Goal: Communication & Community: Participate in discussion

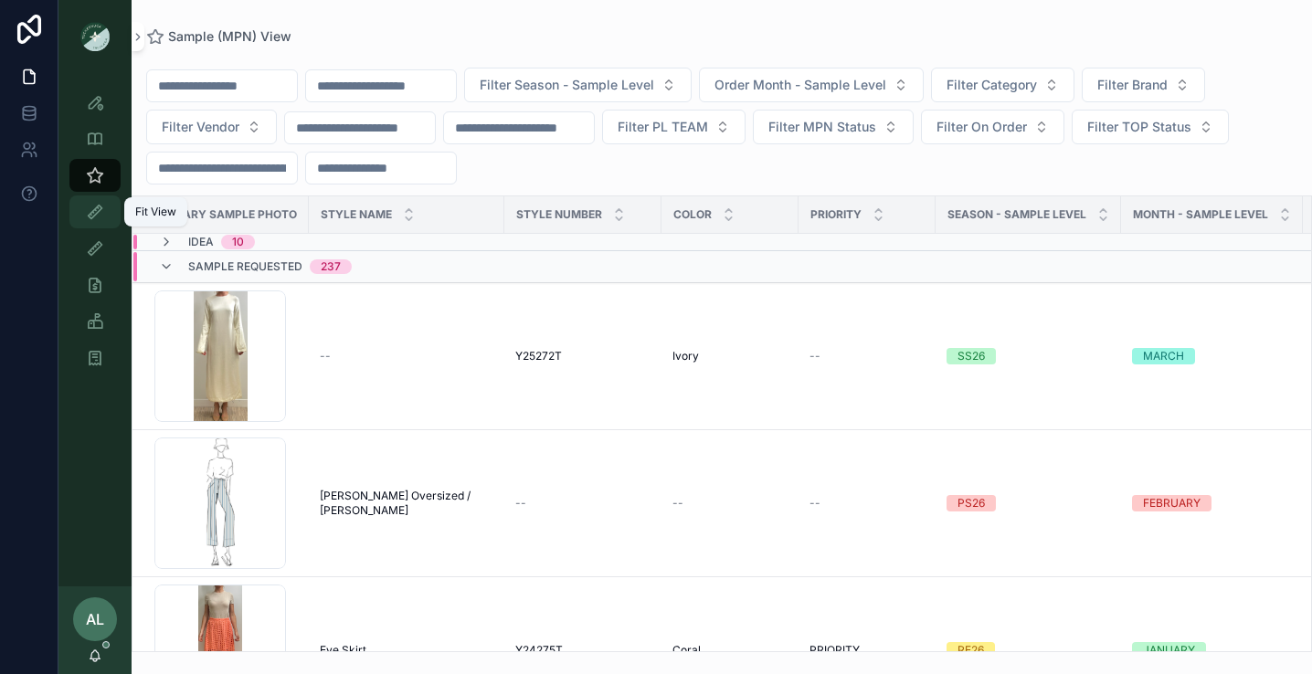
click at [99, 205] on icon "scrollable content" at bounding box center [95, 212] width 18 height 18
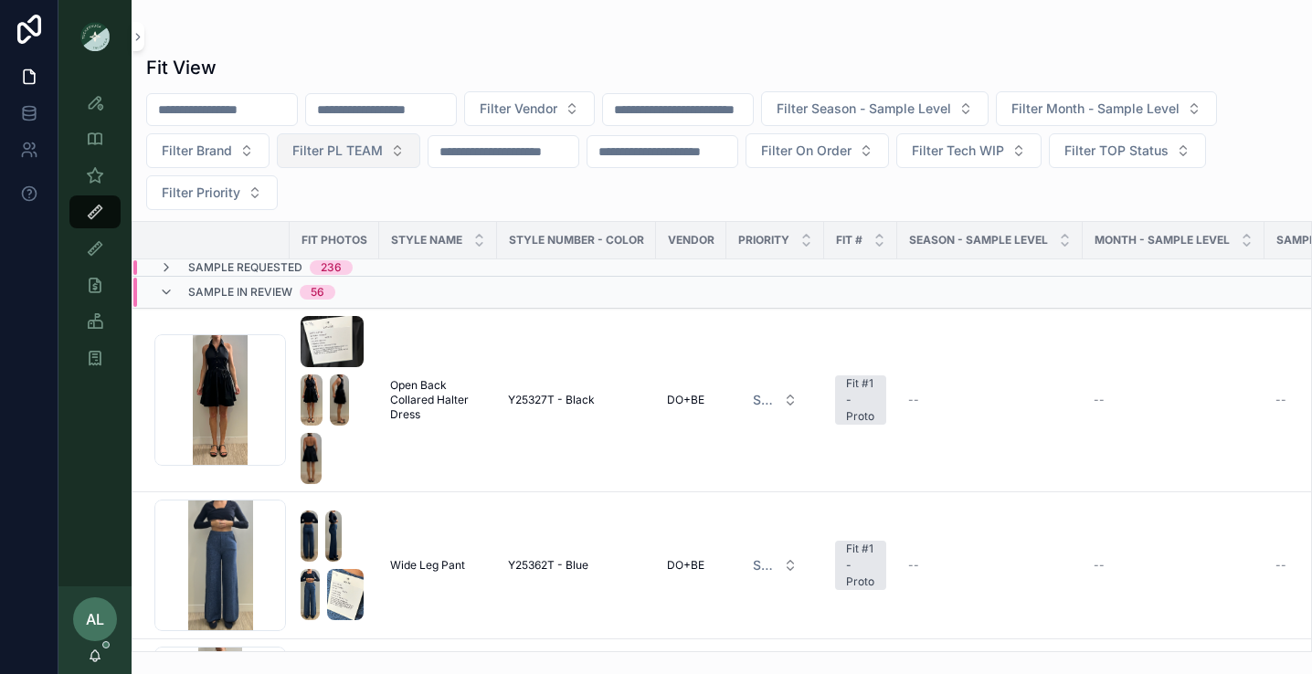
click at [337, 155] on span "Filter PL TEAM" at bounding box center [337, 151] width 90 height 18
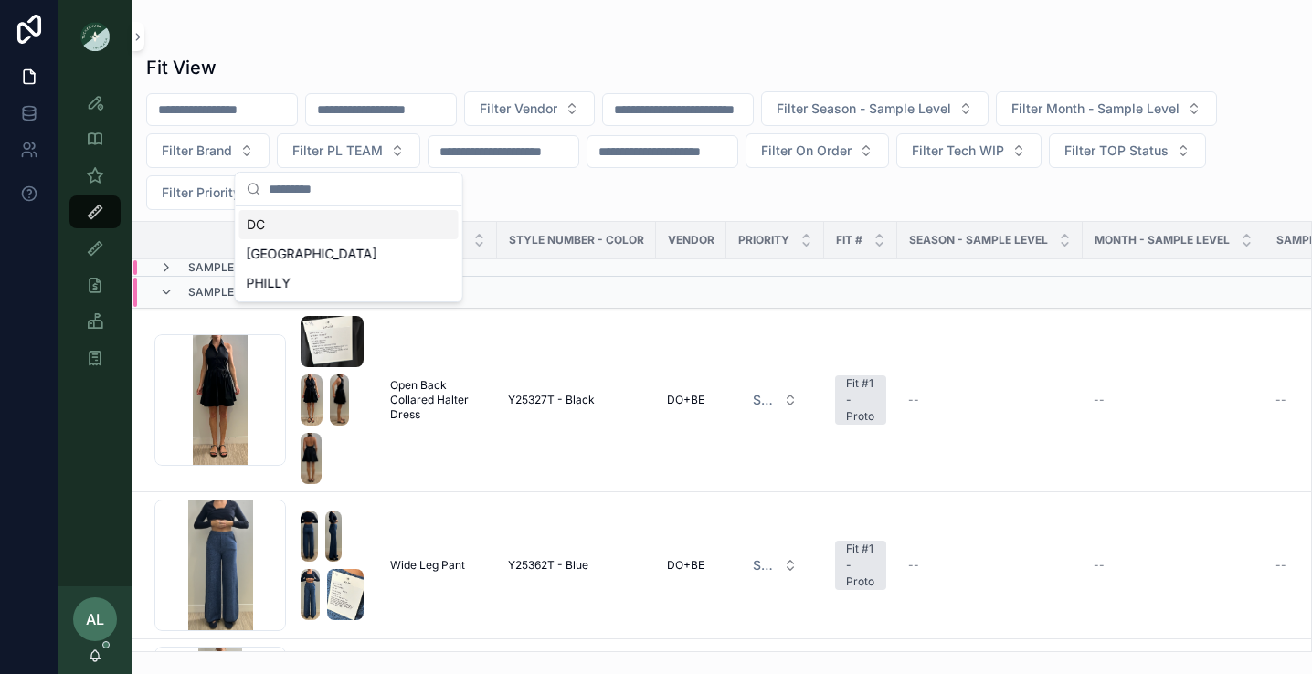
click at [310, 229] on div "DC" at bounding box center [348, 224] width 219 height 29
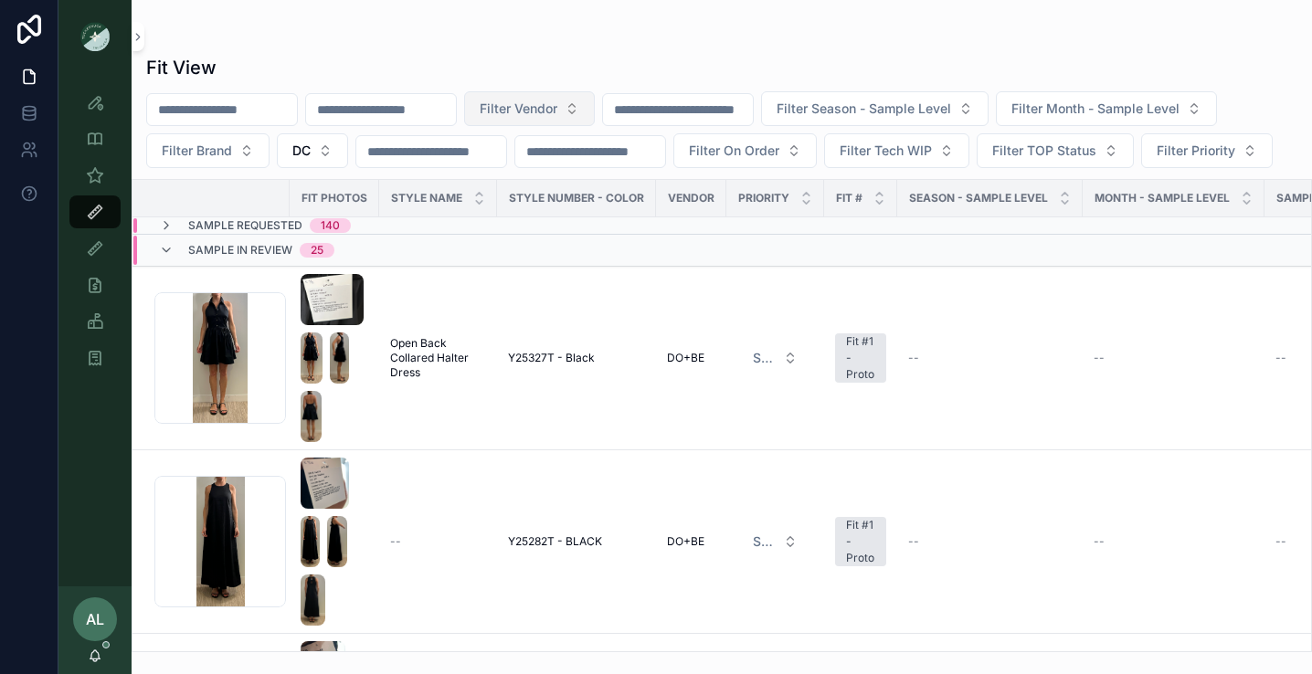
click at [551, 106] on span "Filter Vendor" at bounding box center [519, 109] width 78 height 18
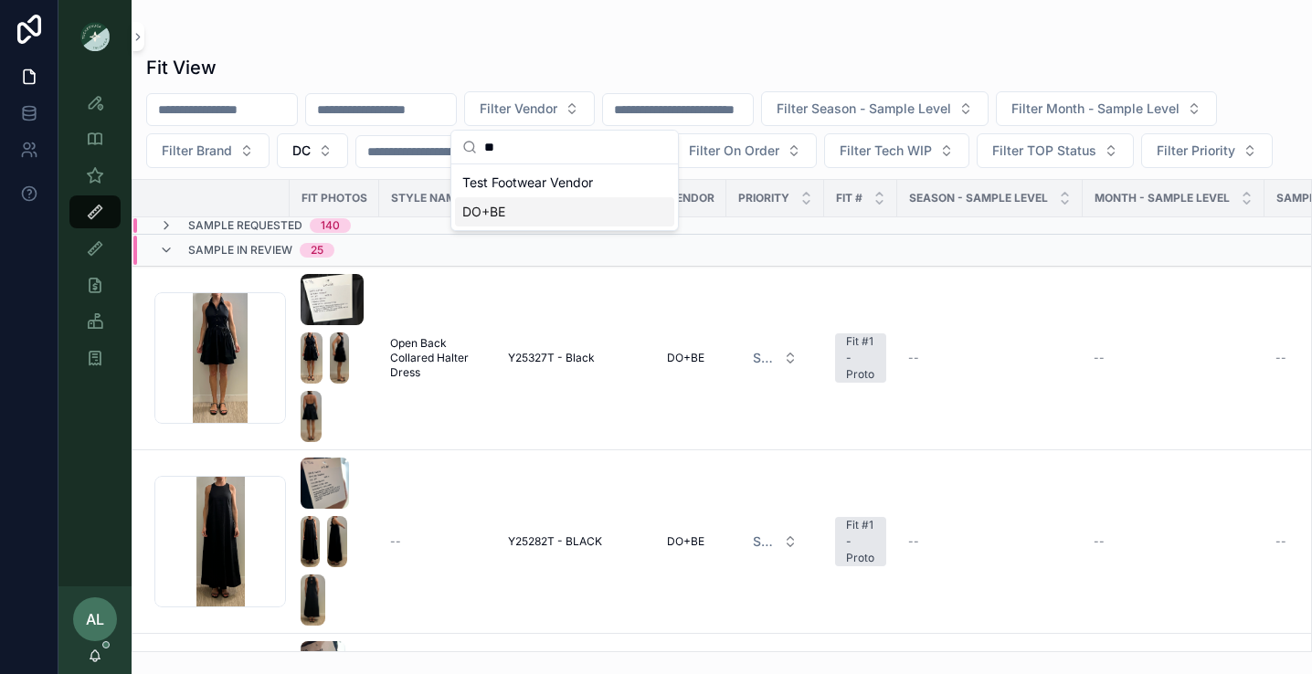
type input "**"
click at [517, 216] on div "DO+BE" at bounding box center [564, 211] width 219 height 29
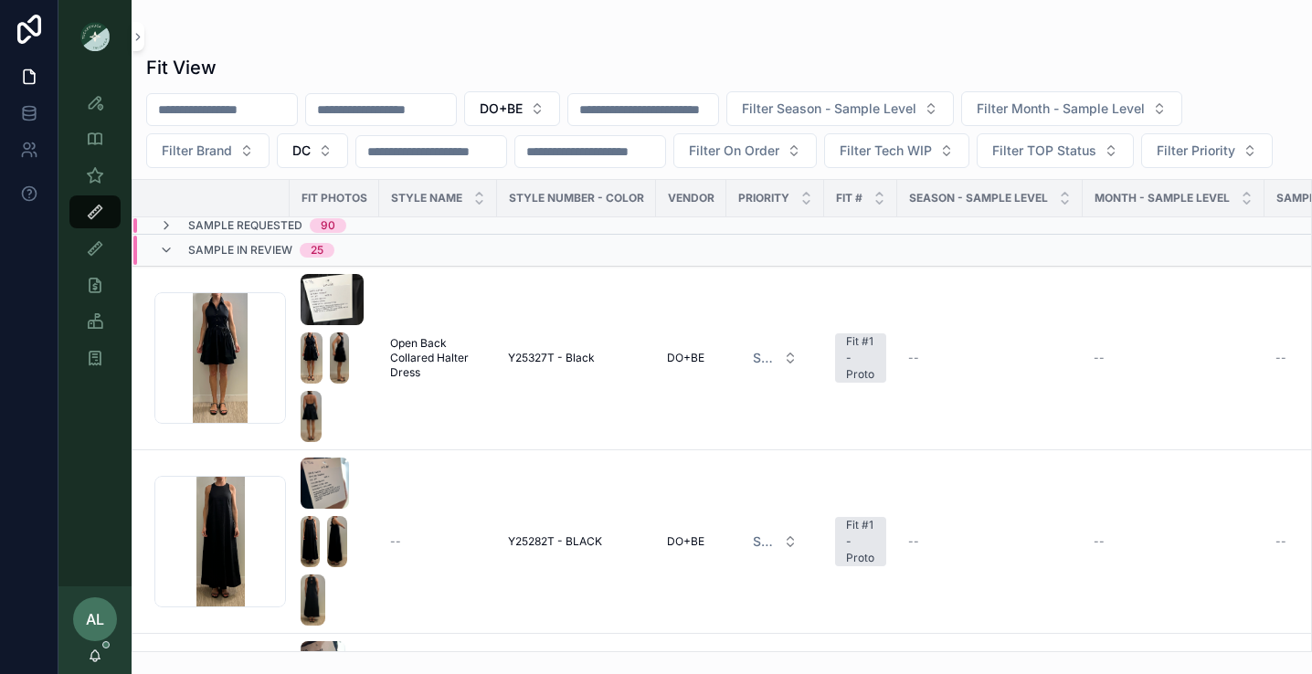
click at [493, 168] on div "DO+BE Filter Season - Sample Level Filter Month - Sample Level Filter Brand DC …" at bounding box center [722, 129] width 1180 height 77
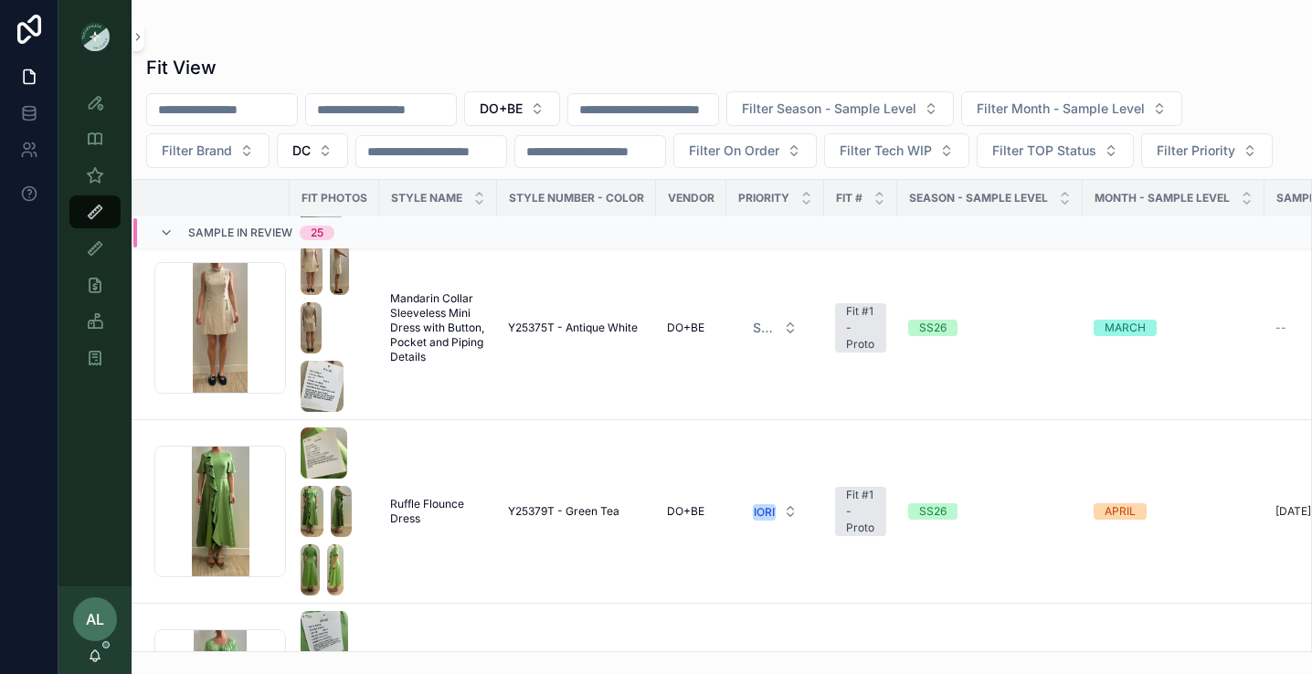
scroll to position [3328, 0]
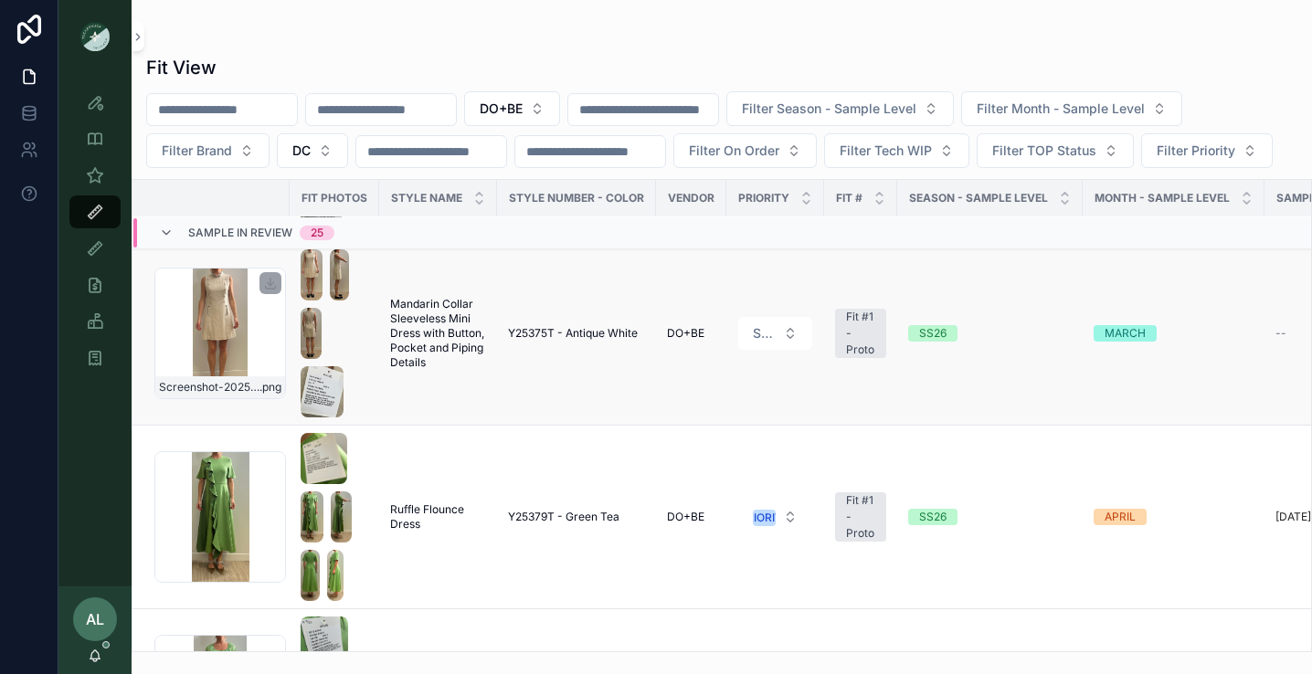
click at [240, 399] on div "Screenshot-2025-08-28-at-9.31.57-AM .png" at bounding box center [220, 334] width 132 height 132
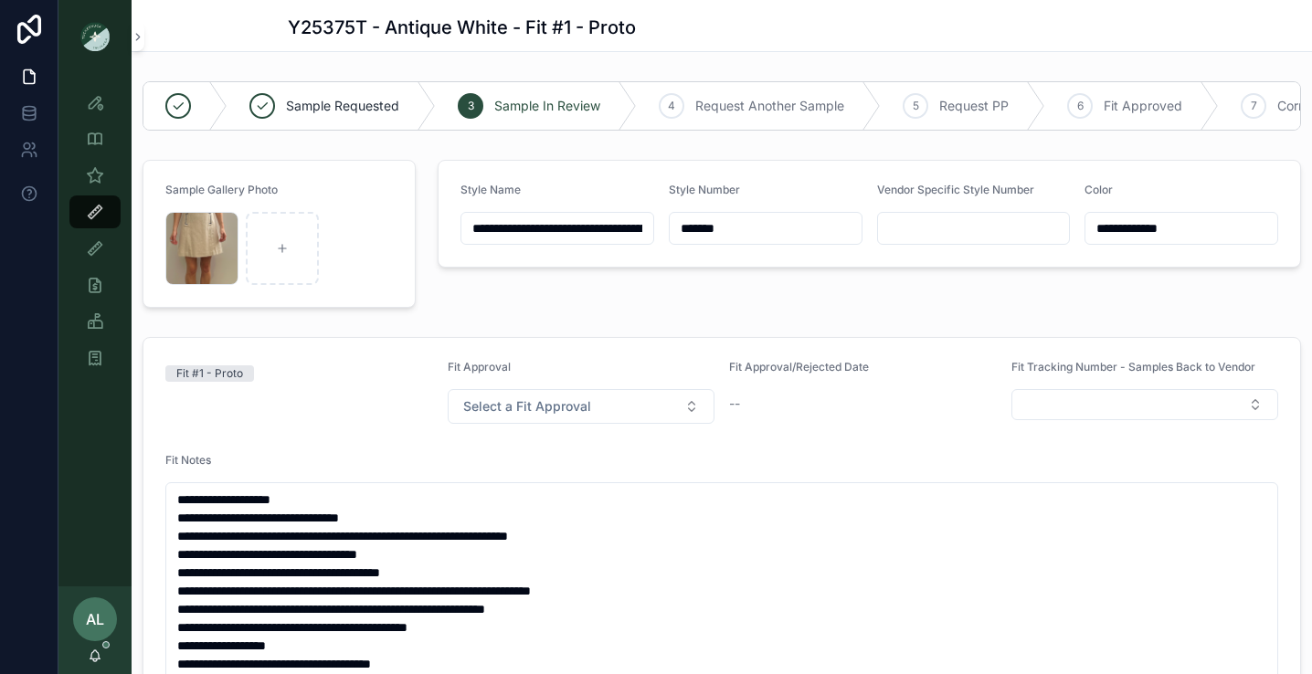
click at [395, 376] on div "Fit #1 - Proto" at bounding box center [299, 373] width 268 height 16
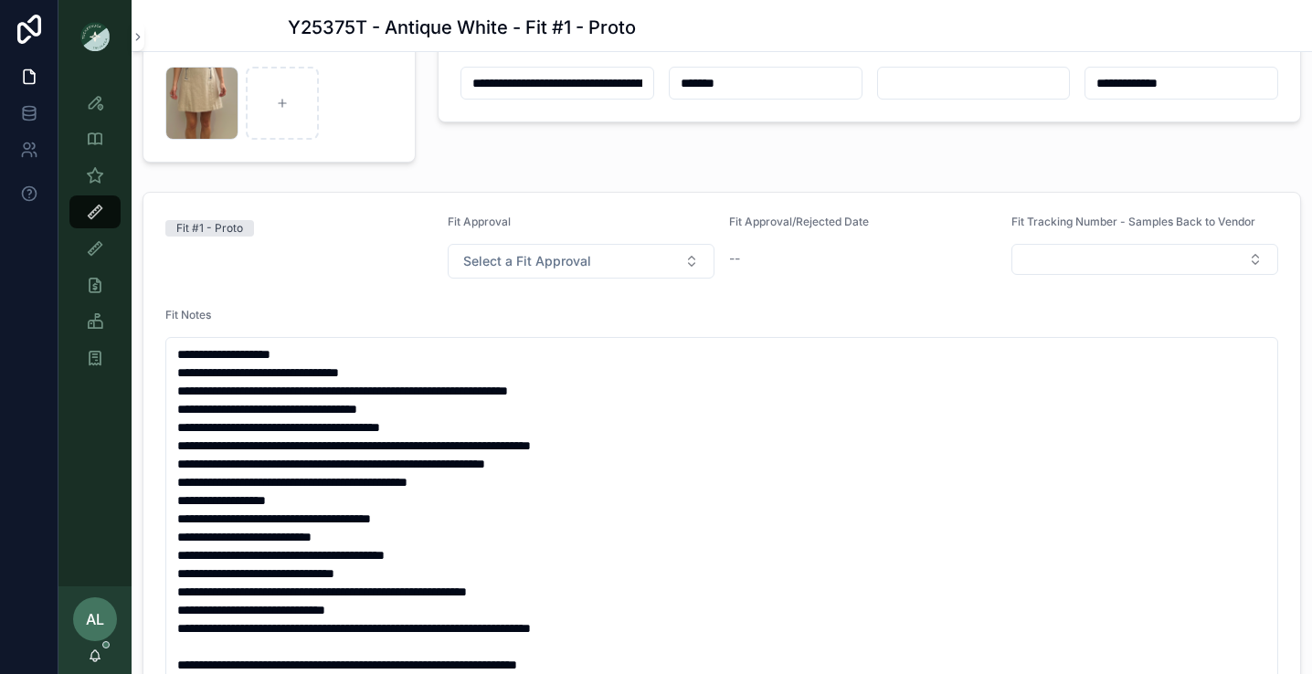
scroll to position [164, 0]
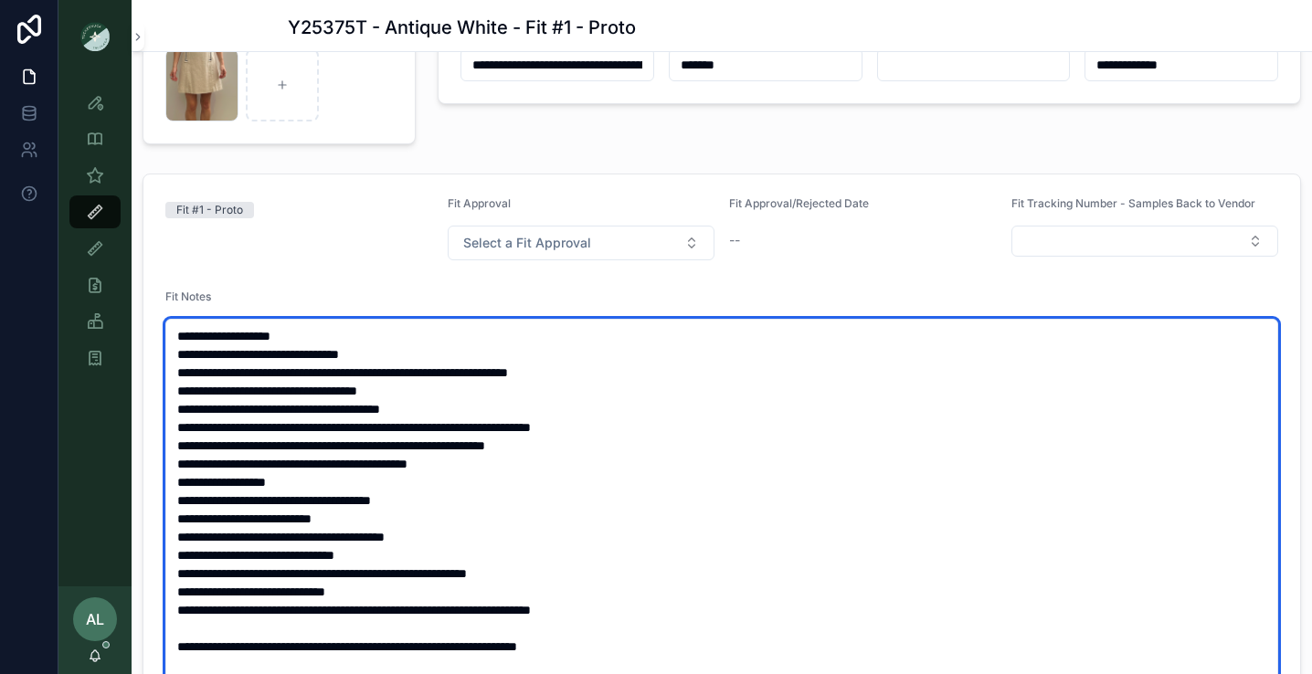
click at [492, 408] on textarea "**********" at bounding box center [721, 601] width 1113 height 565
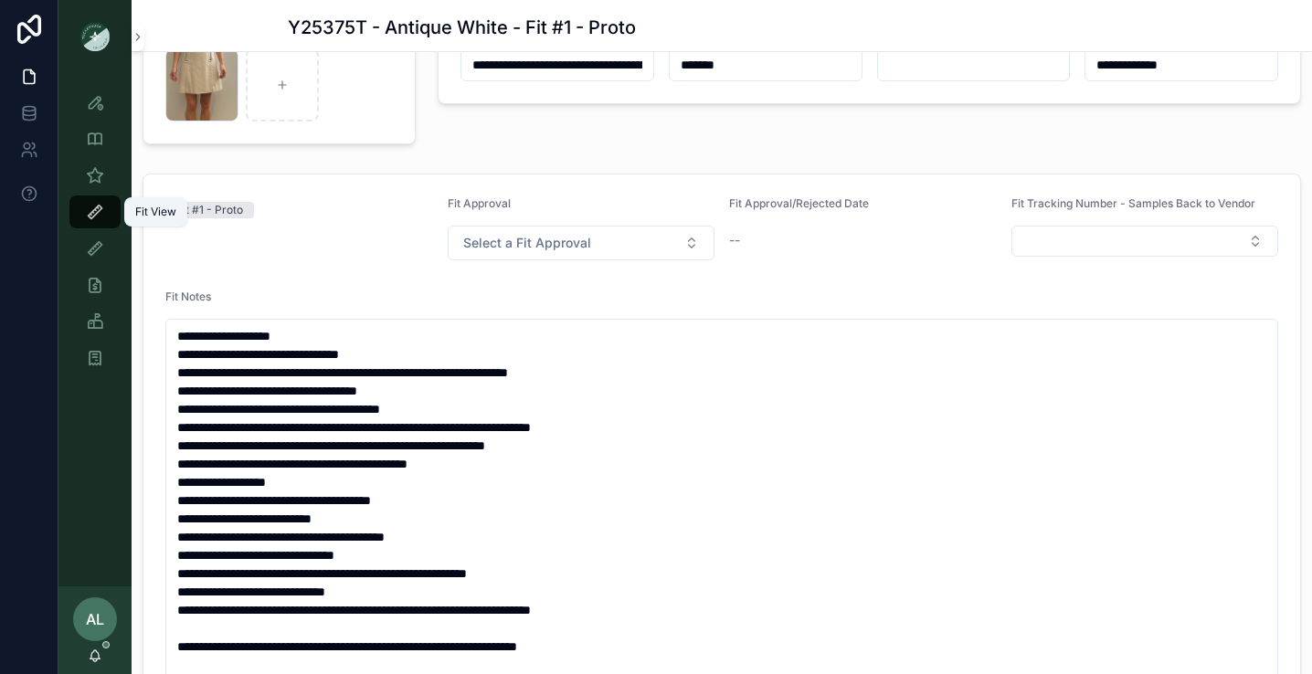
click at [96, 206] on icon "scrollable content" at bounding box center [95, 212] width 18 height 18
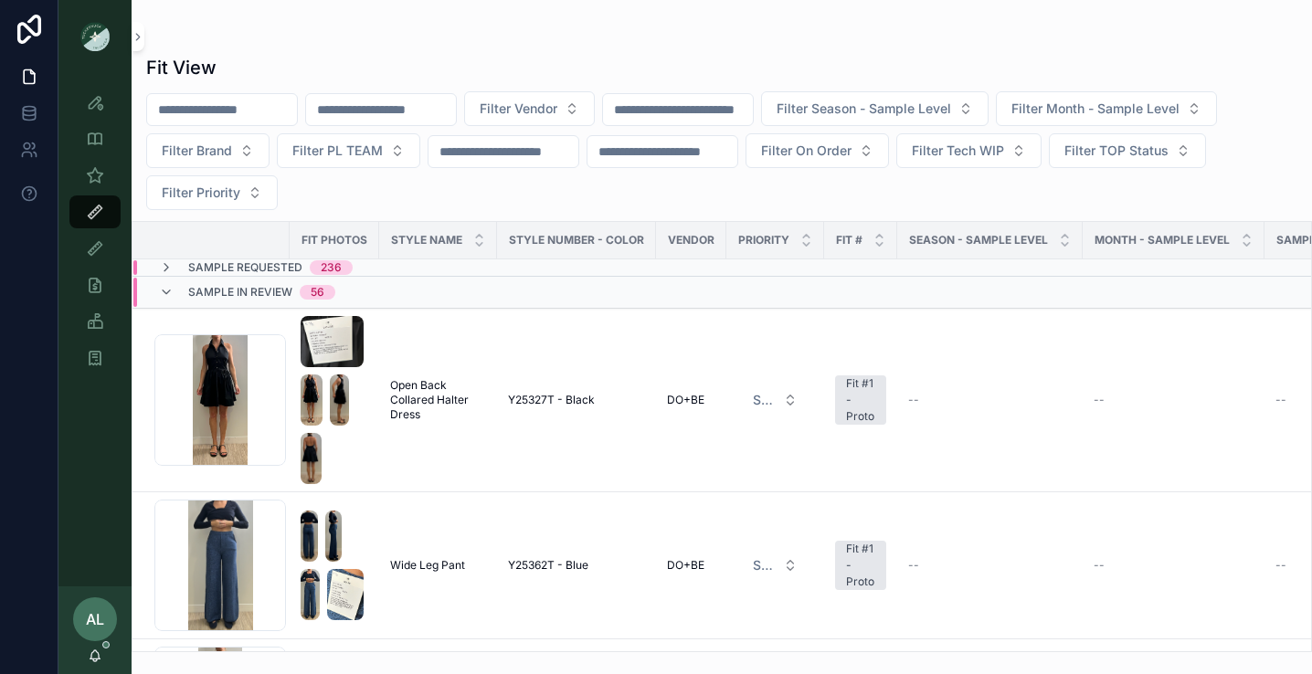
click at [387, 111] on input "scrollable content" at bounding box center [381, 110] width 150 height 26
type input "*****"
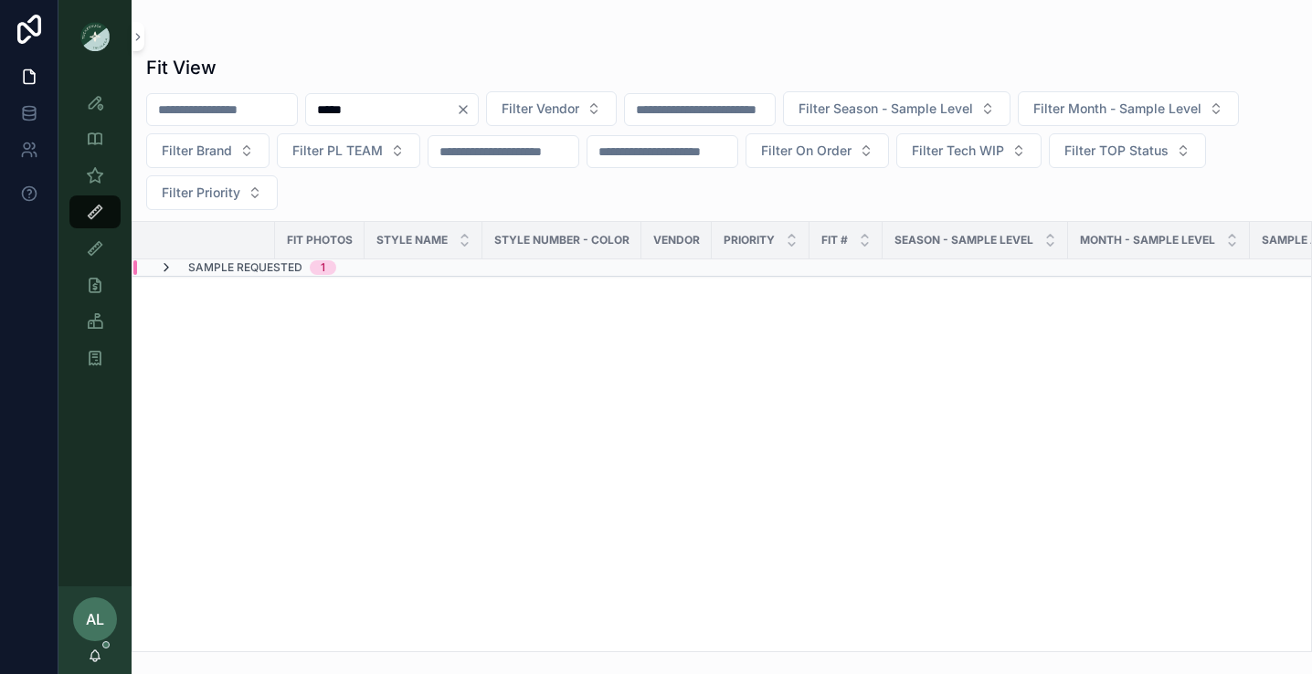
click at [165, 268] on icon "scrollable content" at bounding box center [166, 267] width 15 height 15
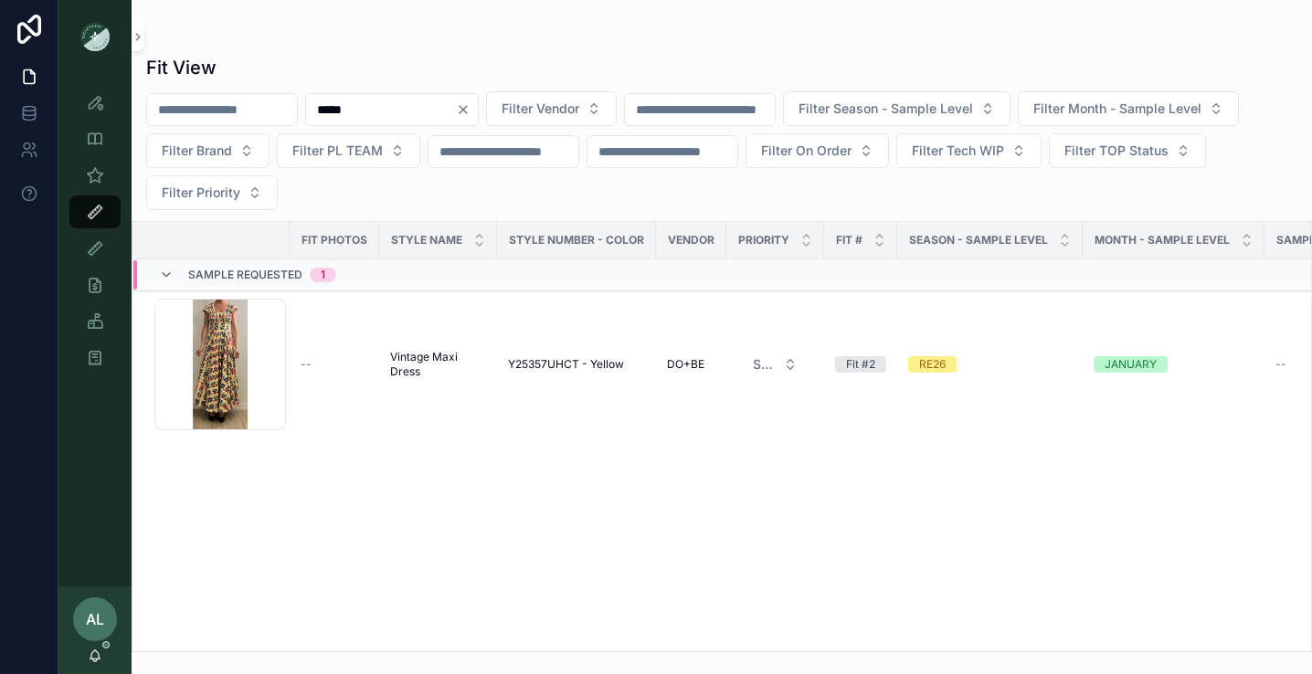
click at [94, 217] on icon "scrollable content" at bounding box center [95, 212] width 18 height 18
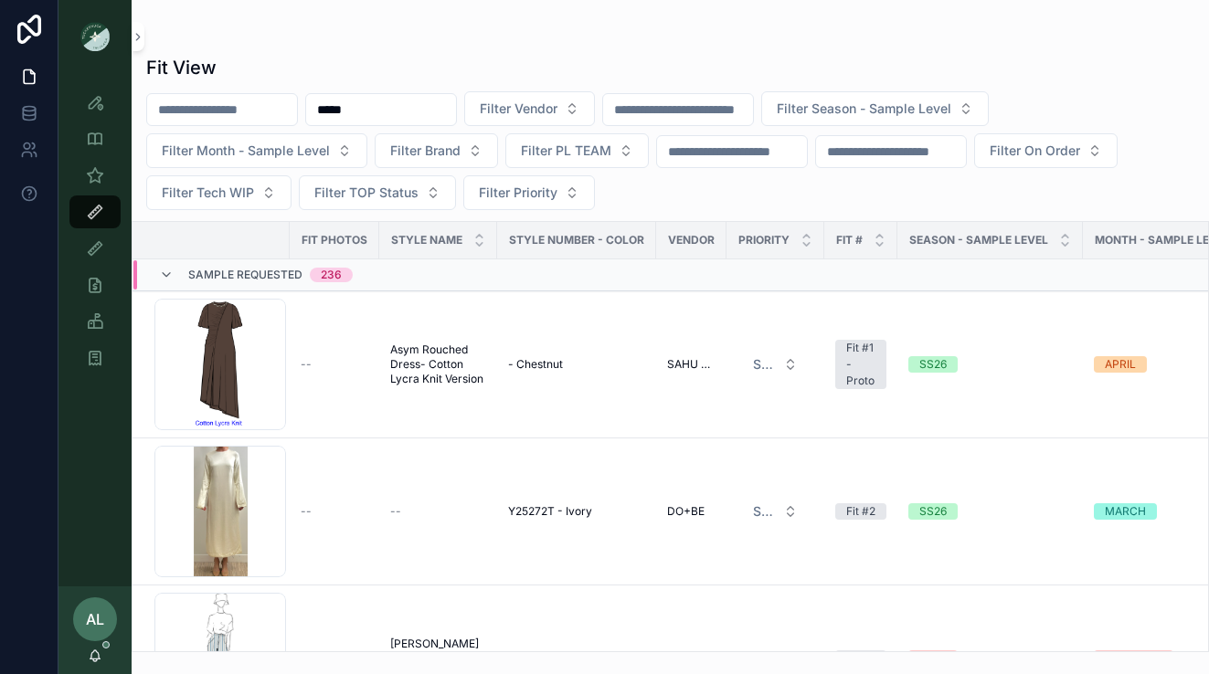
click at [1010, 29] on div "scrollable content" at bounding box center [670, 36] width 1048 height 15
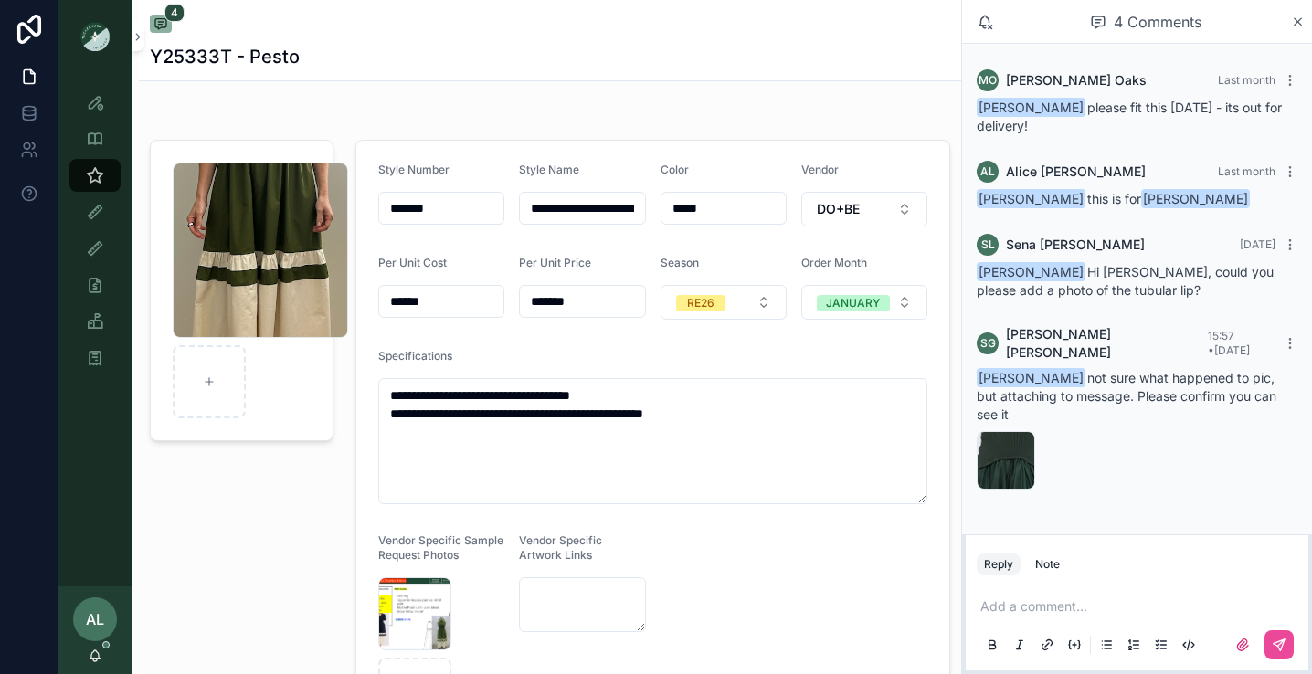
scroll to position [26, 0]
click at [1285, 19] on div "4 Comments" at bounding box center [1145, 21] width 291 height 31
click at [1295, 20] on icon "scrollable content" at bounding box center [1298, 21] width 7 height 7
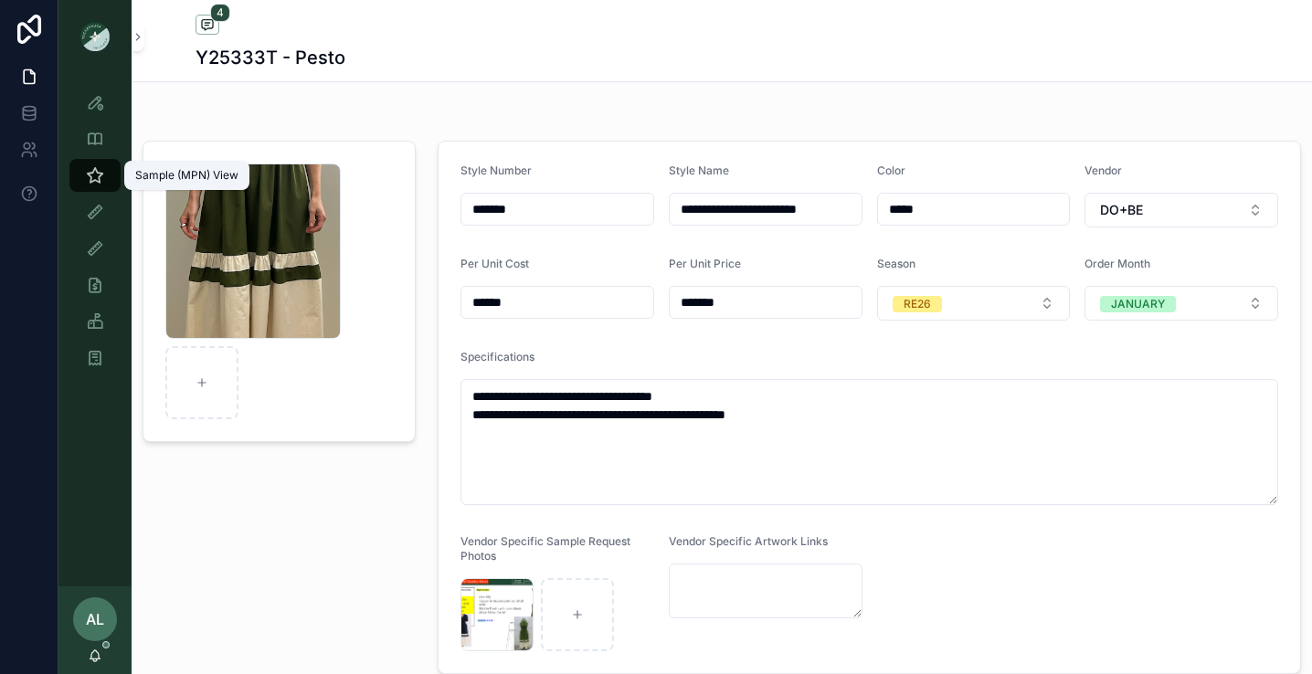
click at [90, 192] on div "Sample (MPN) View" at bounding box center [94, 175] width 73 height 37
click at [96, 174] on icon "scrollable content" at bounding box center [95, 175] width 18 height 18
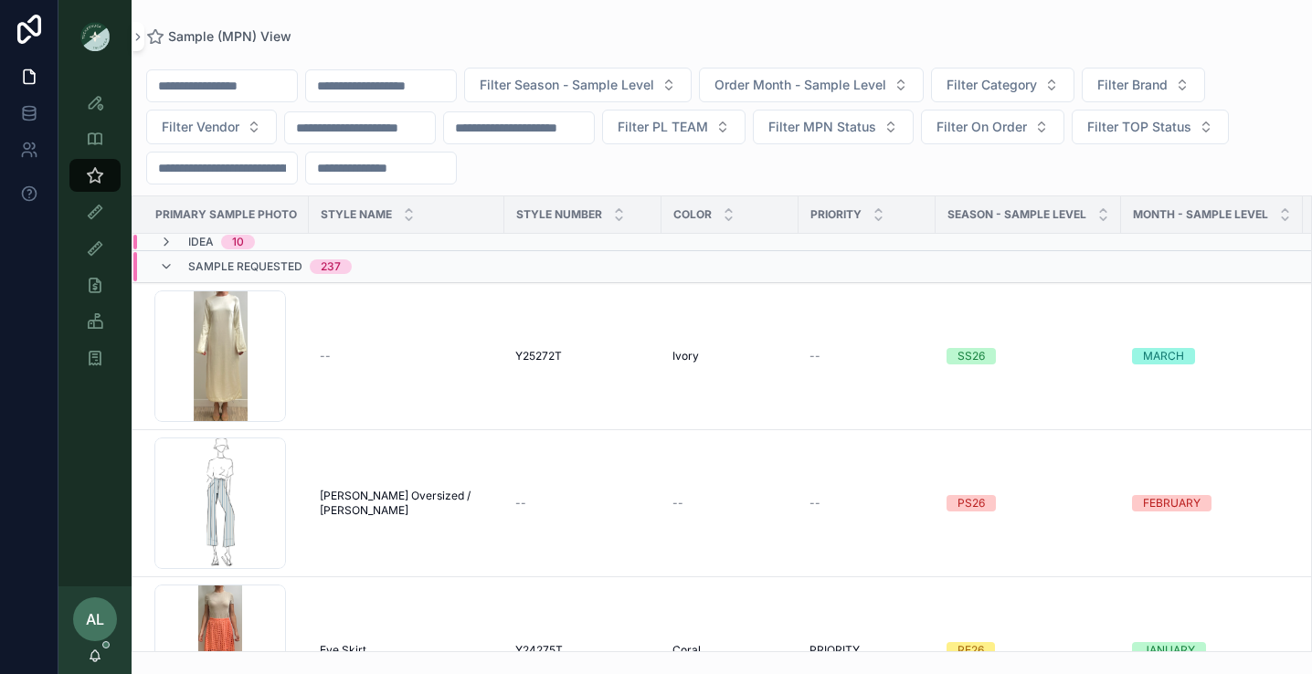
click at [416, 53] on div "Filter Season - Sample Level Order Month - Sample Level Filter Category Filter …" at bounding box center [722, 348] width 1180 height 608
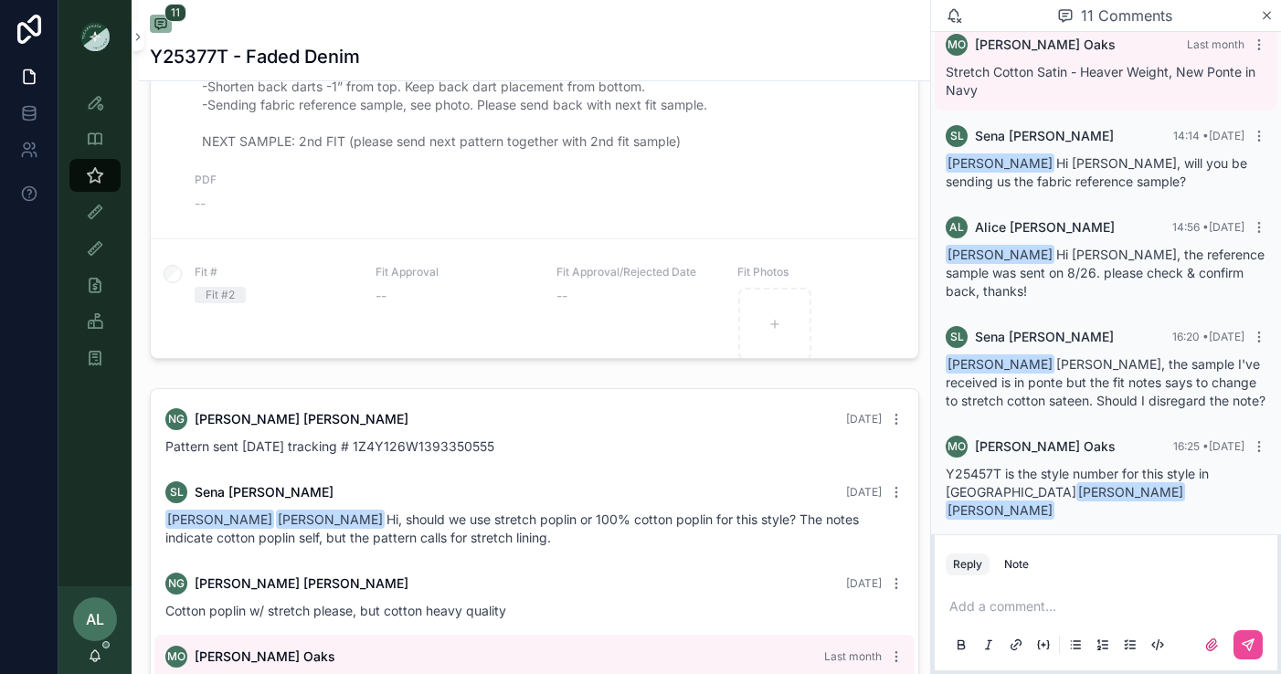
scroll to position [583, 0]
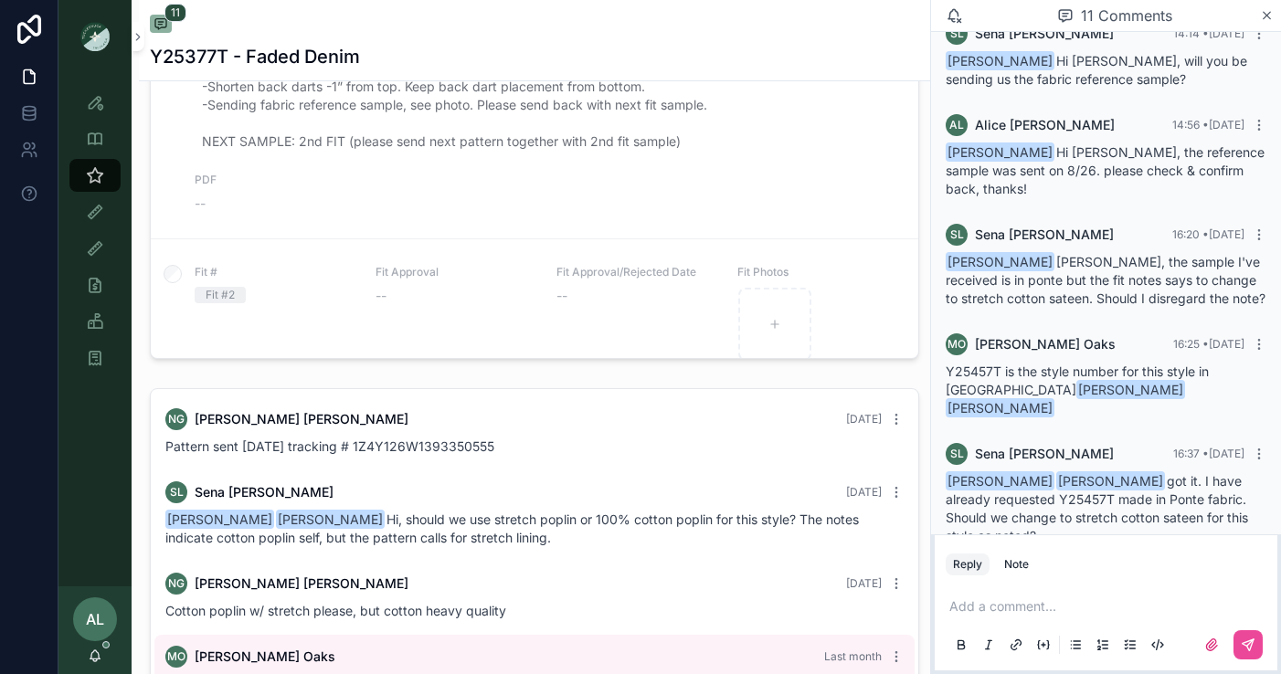
click at [96, 444] on div "Style View Style View - Vendor Specific Sample (MPN) View Fit View Sample Coord…" at bounding box center [94, 329] width 73 height 513
click at [1044, 618] on div "Add a comment..." at bounding box center [1106, 625] width 321 height 77
click at [1025, 603] on p "scrollable content" at bounding box center [1109, 606] width 321 height 18
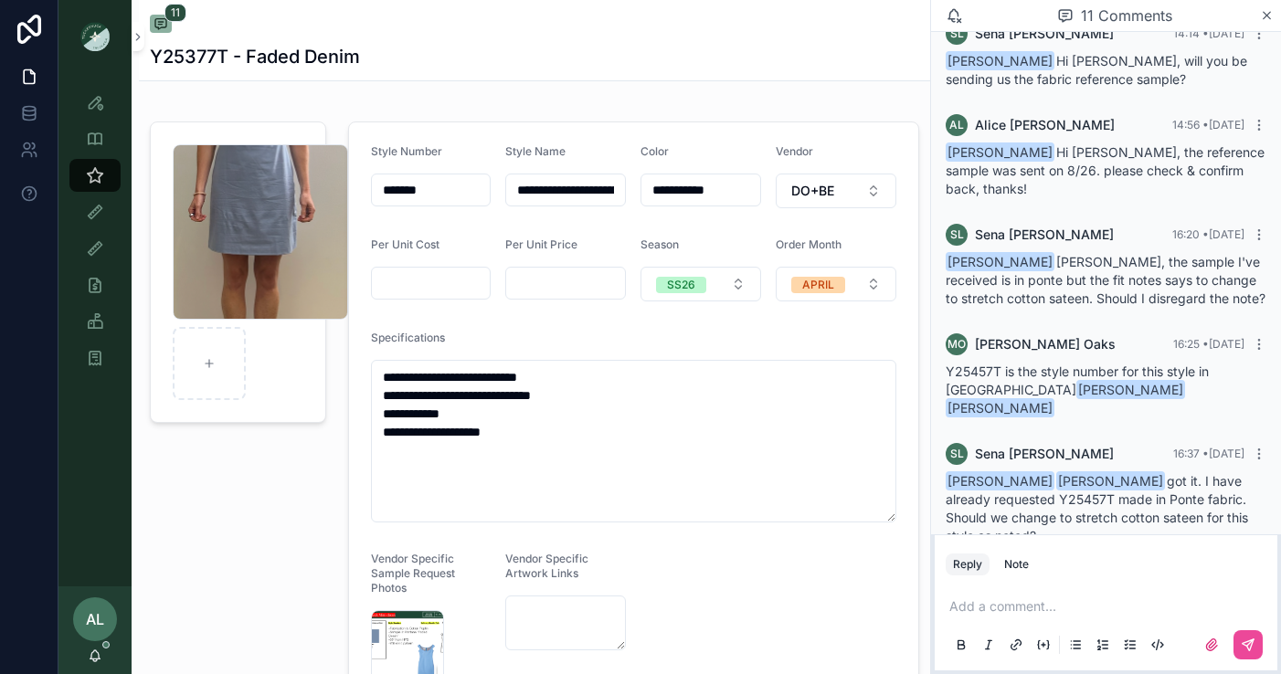
scroll to position [0, 0]
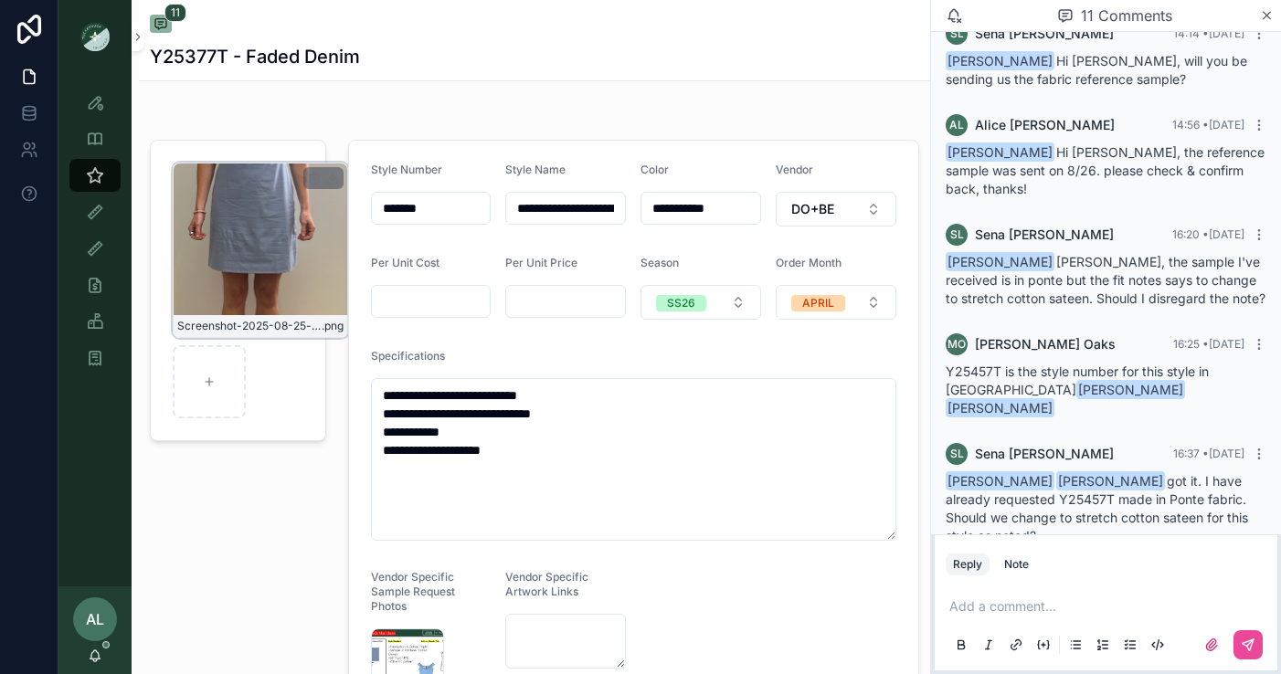
click at [236, 265] on div "Screenshot-2025-08-25-at-4.32.50-PM .png" at bounding box center [260, 250] width 175 height 175
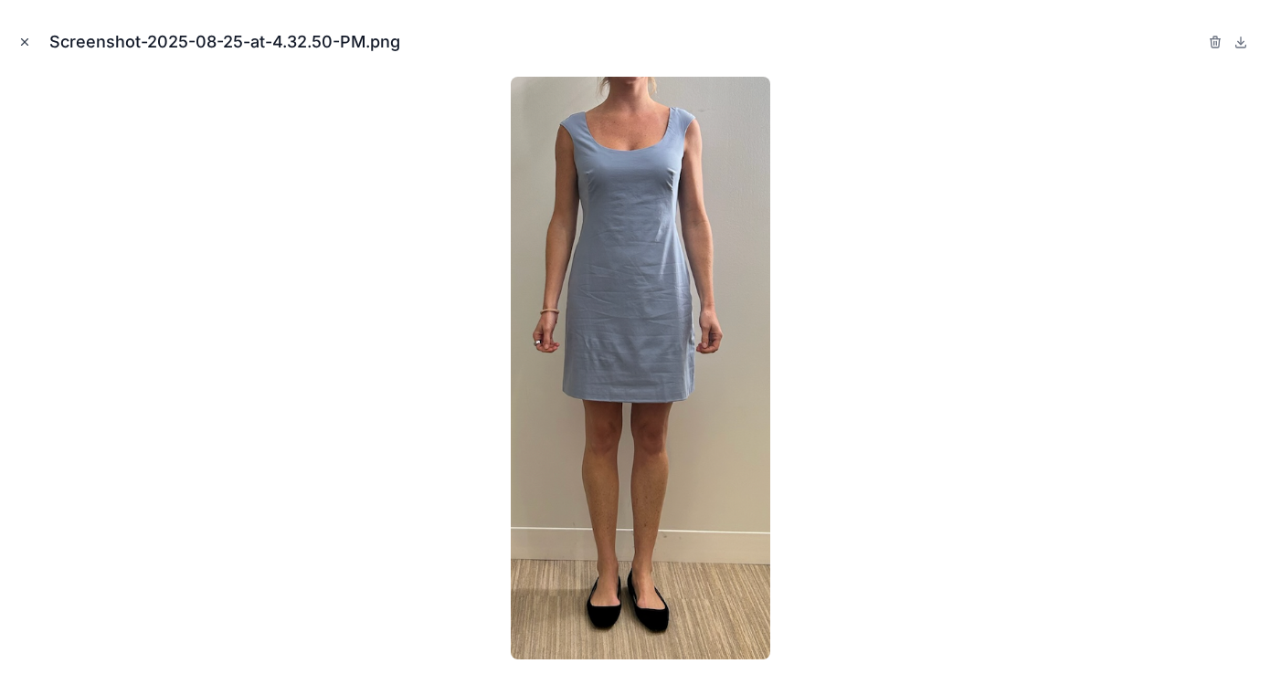
click at [20, 40] on icon "Close modal" at bounding box center [24, 42] width 13 height 13
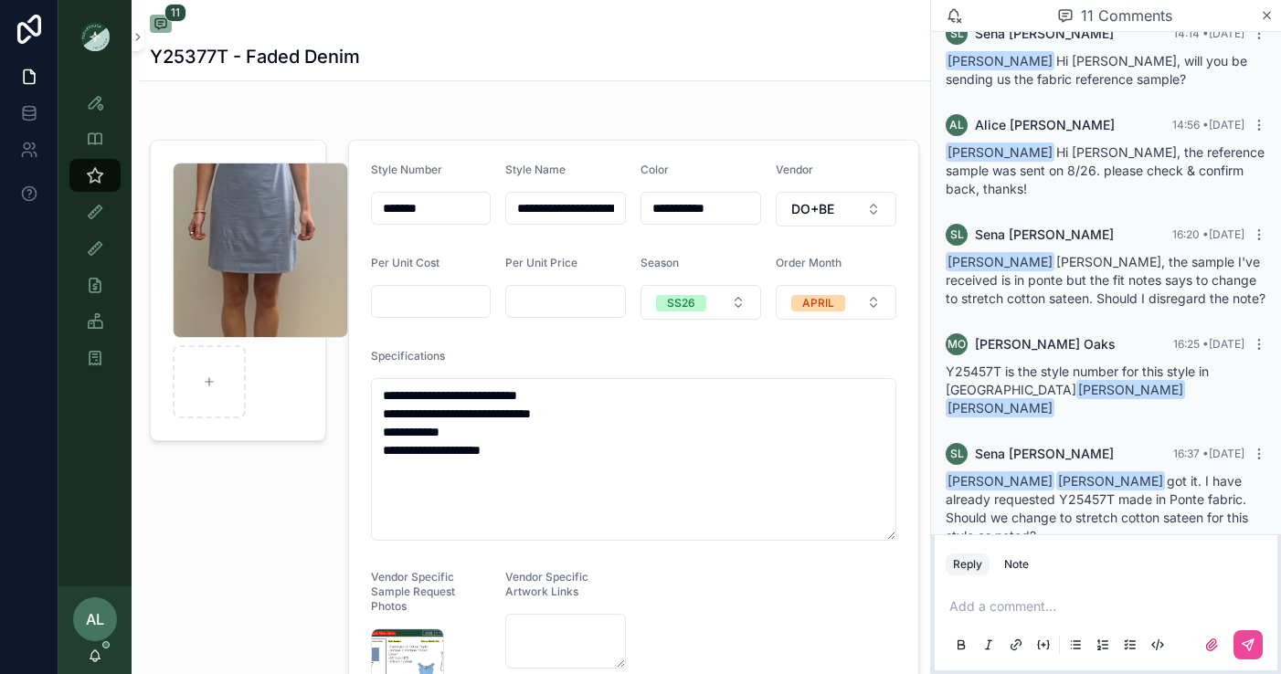
click at [1040, 602] on p "scrollable content" at bounding box center [1109, 606] width 321 height 18
click at [1028, 606] on p "scrollable content" at bounding box center [1109, 606] width 321 height 18
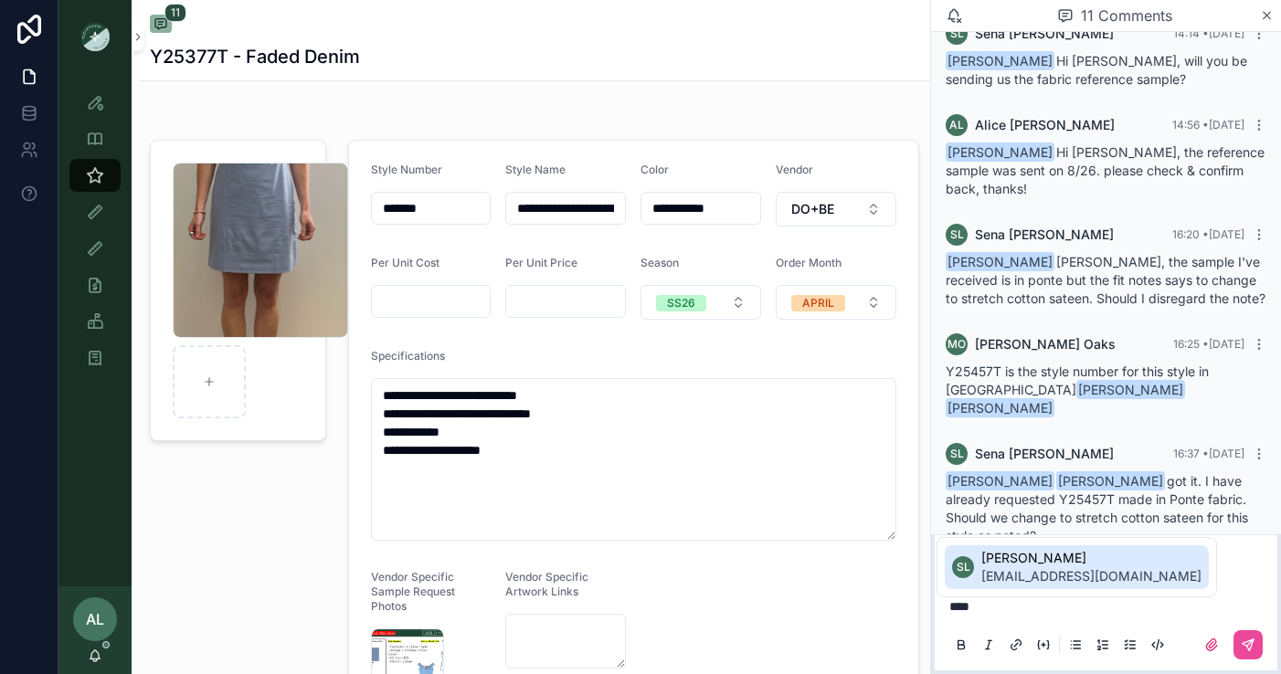
click at [1025, 568] on span "sena@doandbecollection.com" at bounding box center [1091, 576] width 220 height 18
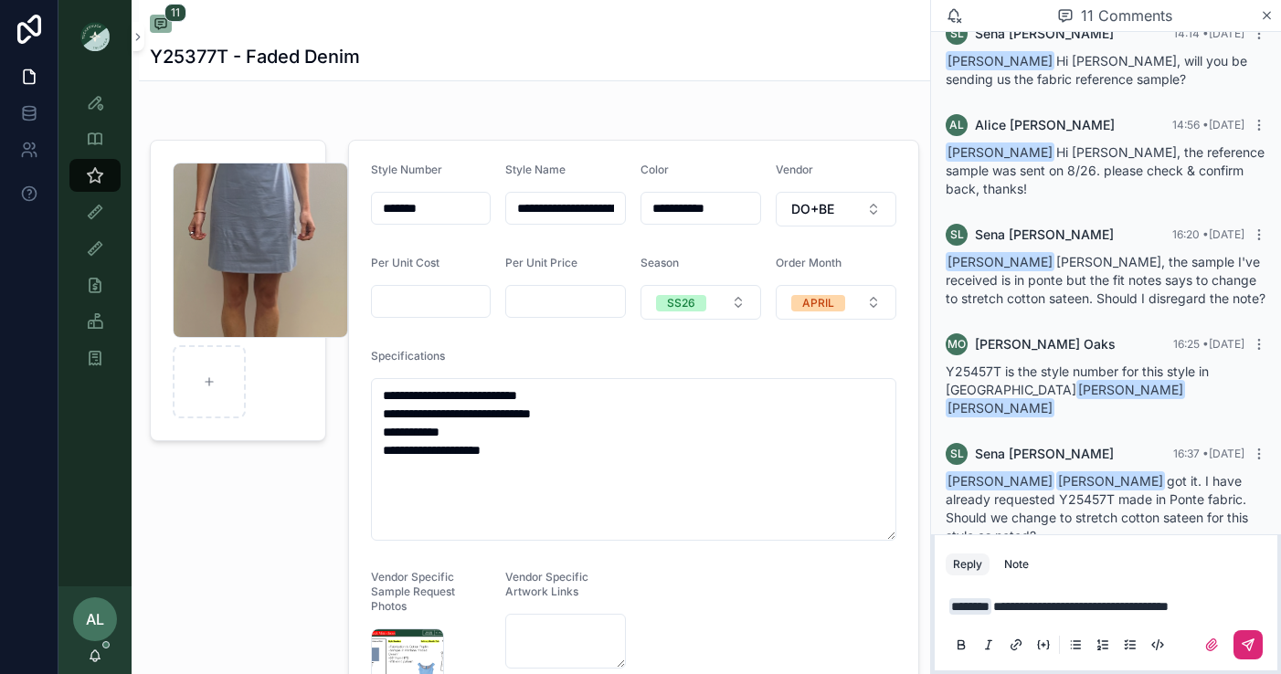
click at [1247, 648] on icon "scrollable content" at bounding box center [1247, 645] width 11 height 11
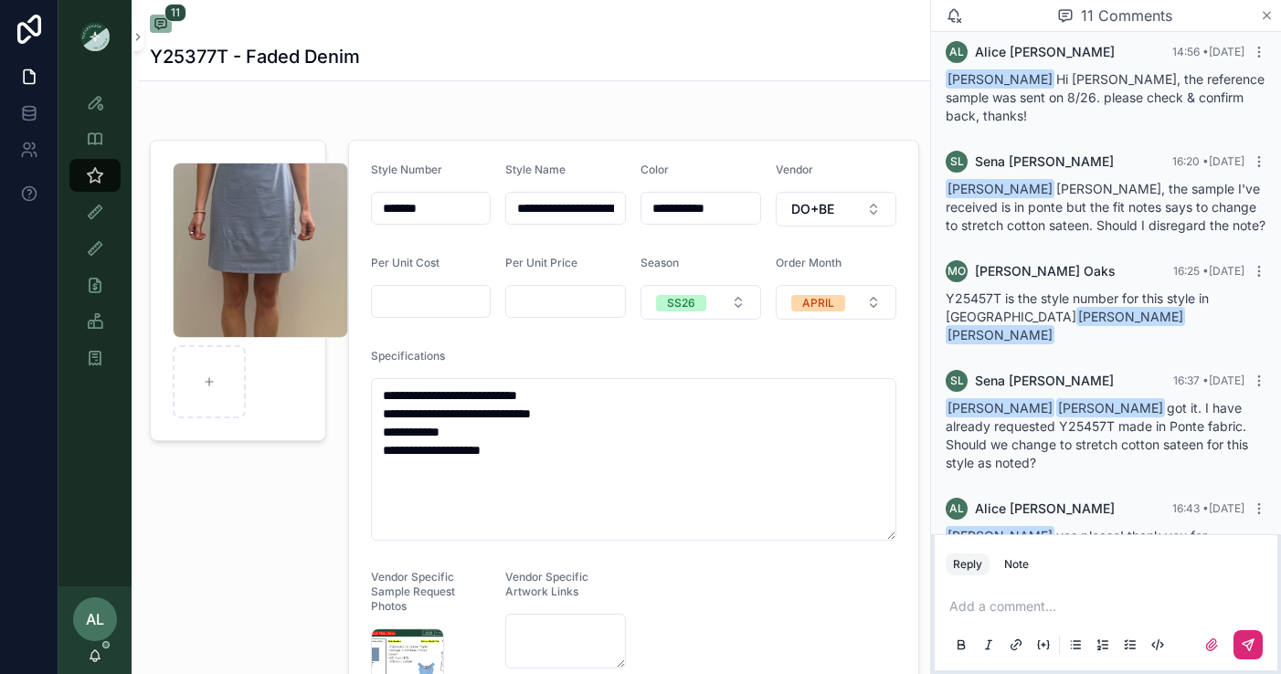
click at [1264, 16] on icon "scrollable content" at bounding box center [1266, 15] width 7 height 7
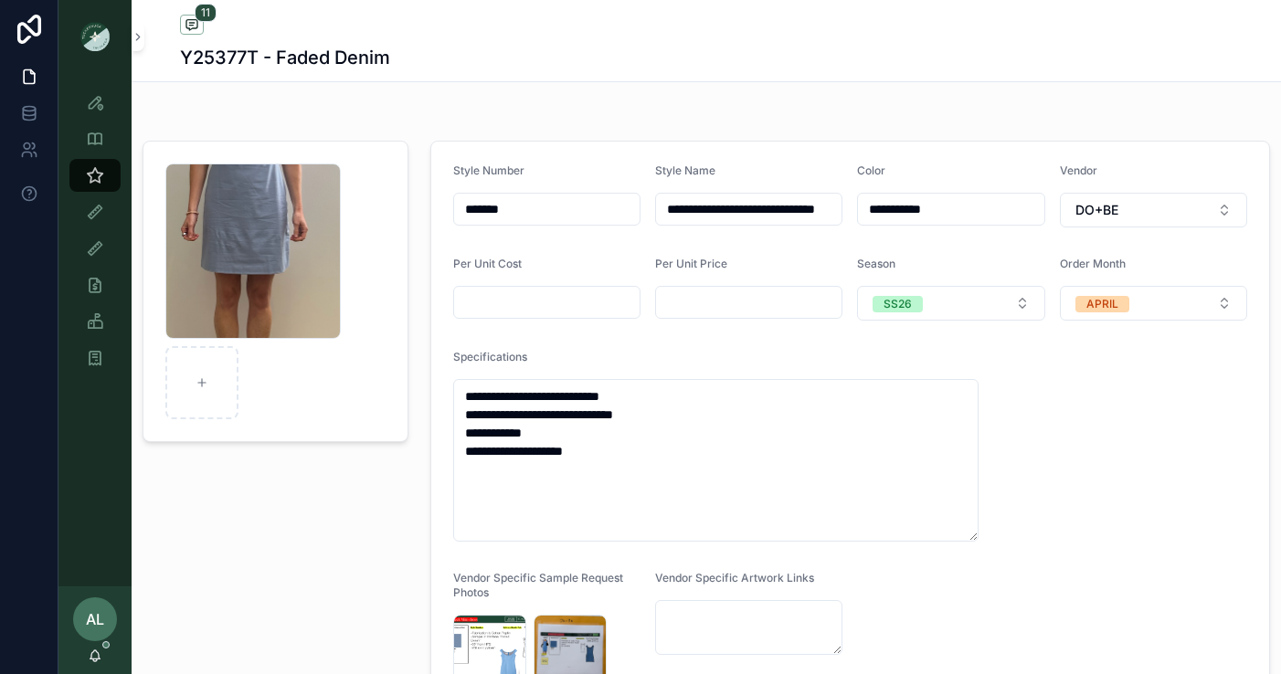
scroll to position [239, 0]
click at [262, 562] on div "Screenshot-2025-08-25-at-4.32.50-PM .png" at bounding box center [276, 465] width 288 height 665
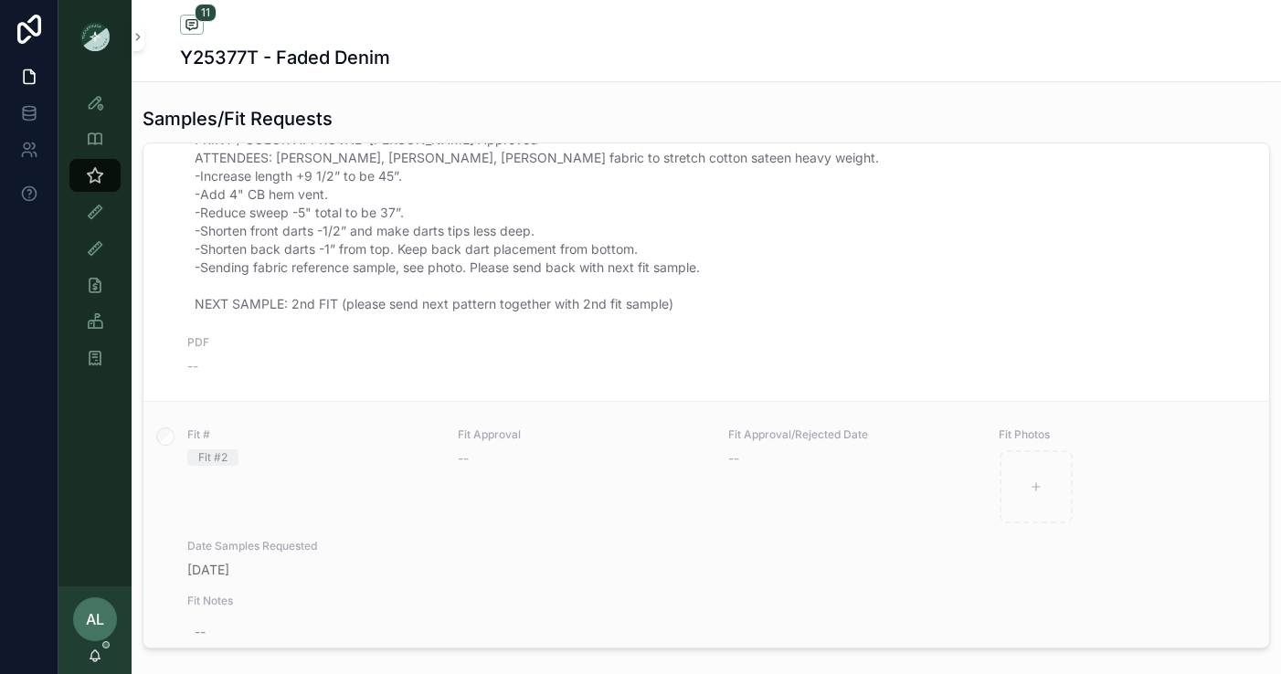
scroll to position [505, 0]
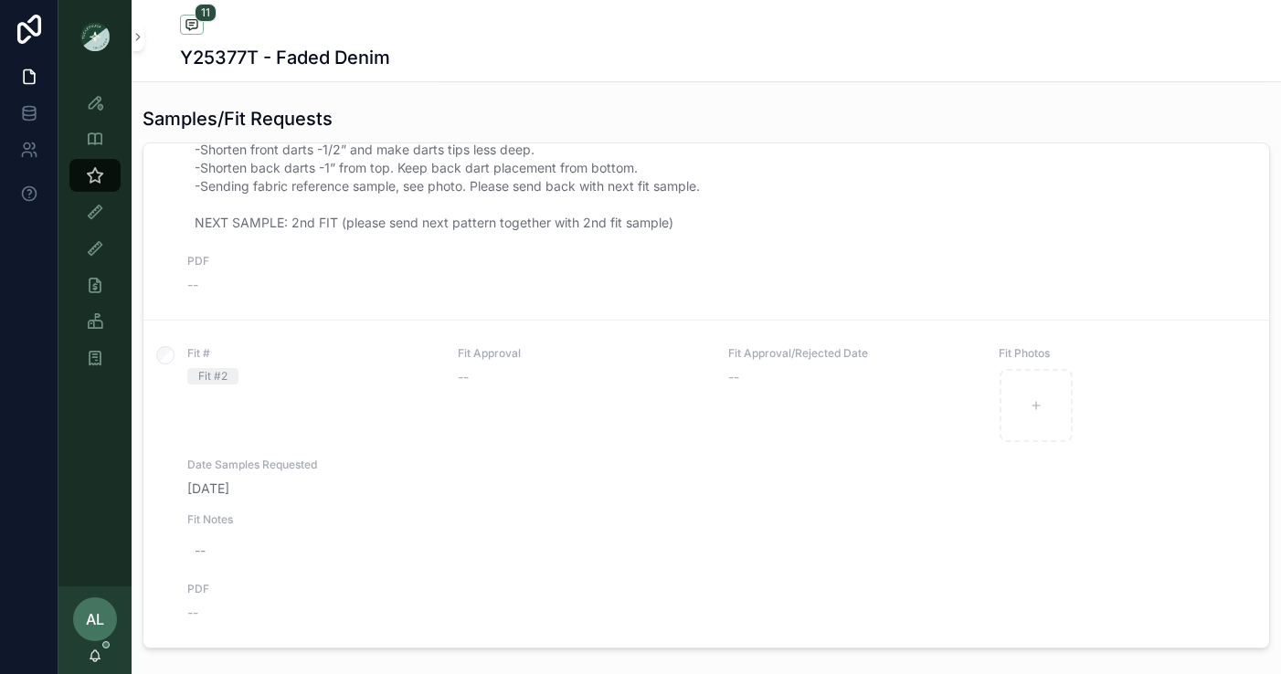
click at [108, 477] on div "Style View Style View - Vendor Specific Sample (MPN) View Fit View Sample Coord…" at bounding box center [94, 329] width 73 height 513
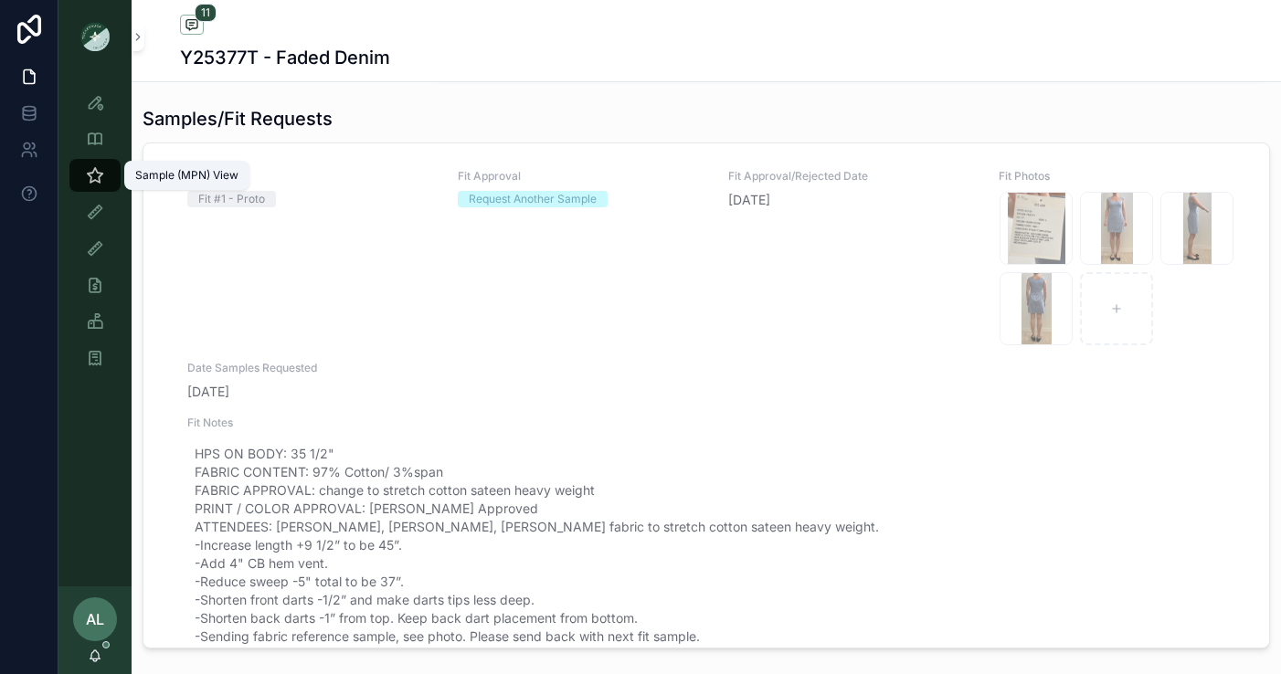
click at [92, 178] on icon "scrollable content" at bounding box center [95, 175] width 18 height 18
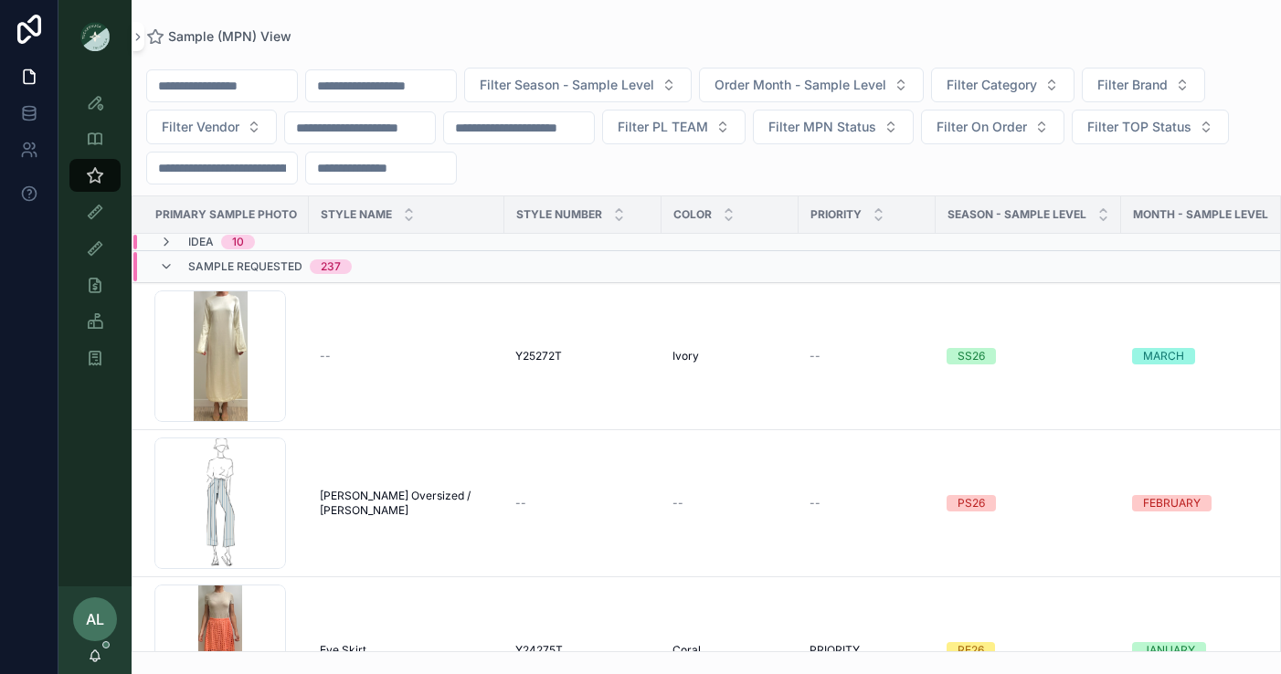
click at [1250, 31] on div "Sample (MPN) View" at bounding box center [706, 36] width 1120 height 15
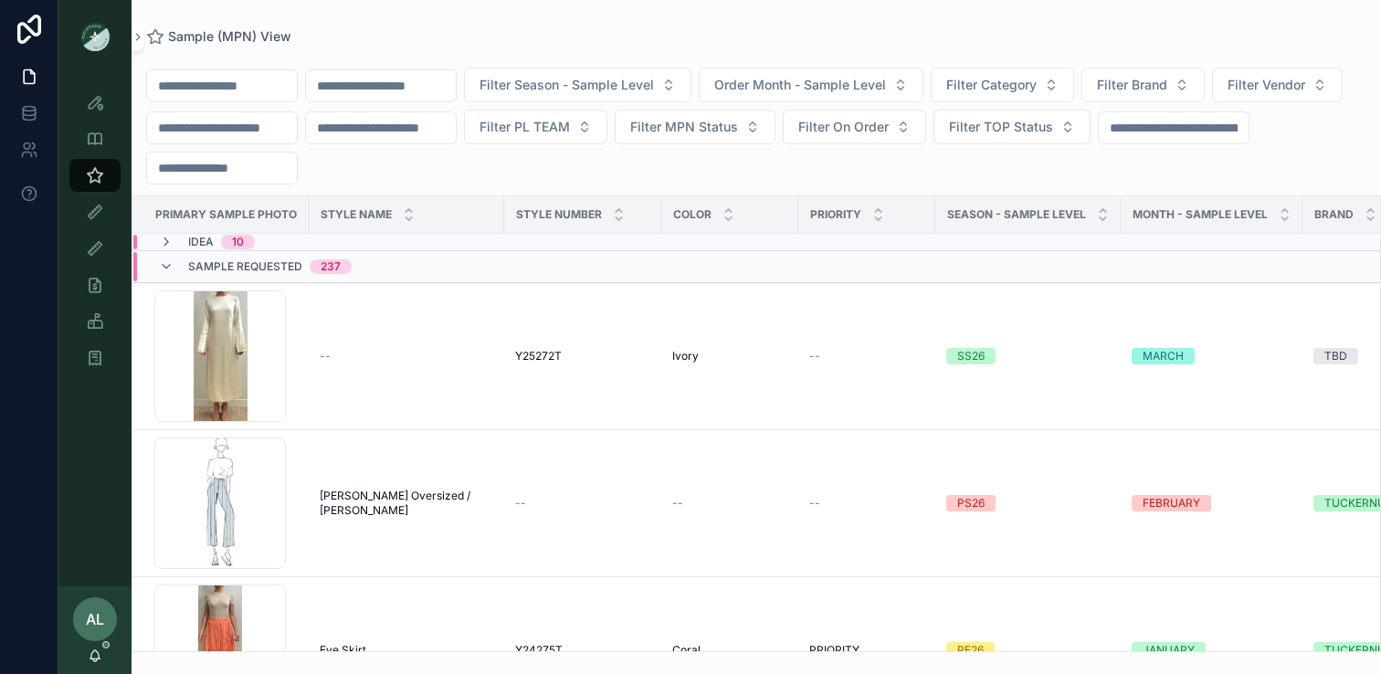
click at [1150, 33] on div "Sample (MPN) View" at bounding box center [756, 36] width 1221 height 15
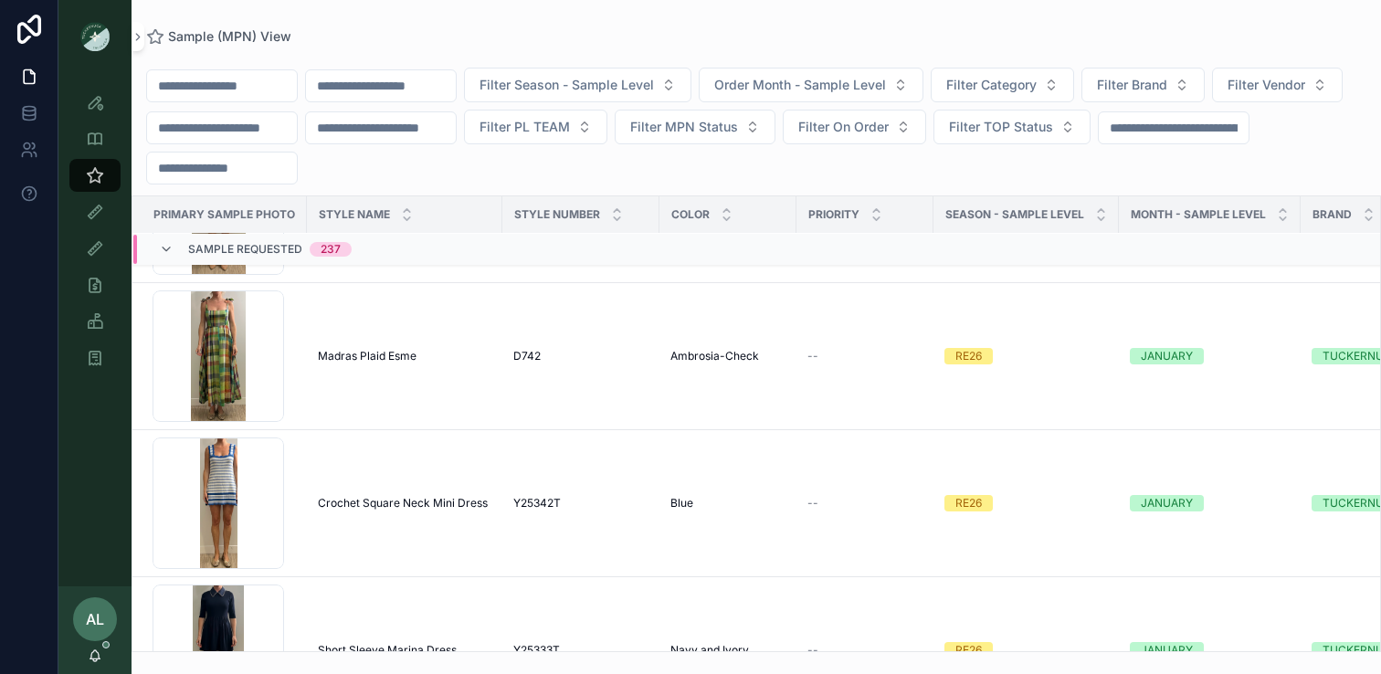
scroll to position [876, 2]
